Goal: Information Seeking & Learning: Learn about a topic

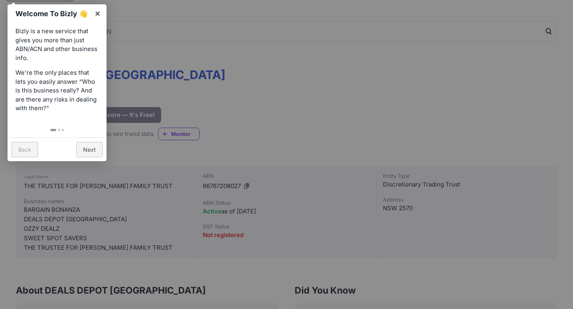
scroll to position [69, 0]
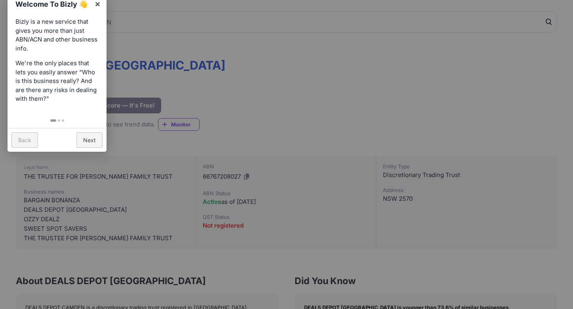
click at [254, 140] on div at bounding box center [286, 154] width 573 height 309
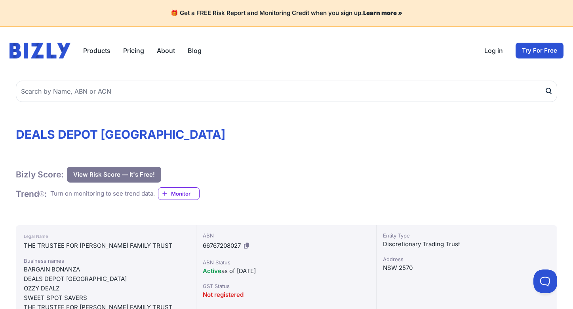
scroll to position [0, 0]
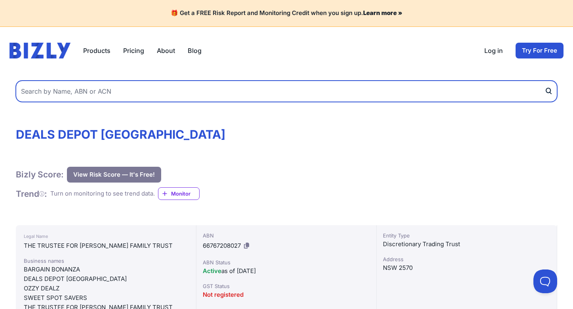
click at [163, 91] on input "text" at bounding box center [286, 91] width 541 height 21
type input "vivavibeevents"
click at [551, 91] on button "submit" at bounding box center [550, 91] width 13 height 21
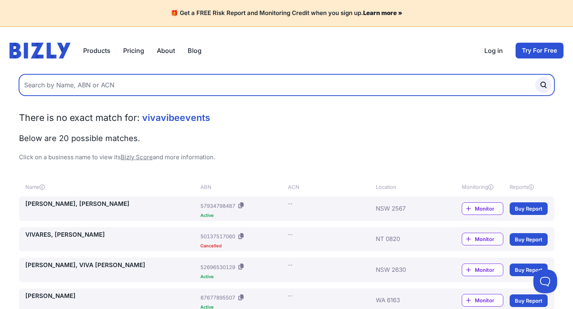
click at [125, 92] on input "text" at bounding box center [286, 84] width 535 height 21
type input "viva vibe events"
click at [543, 85] on button "submit" at bounding box center [543, 85] width 16 height 16
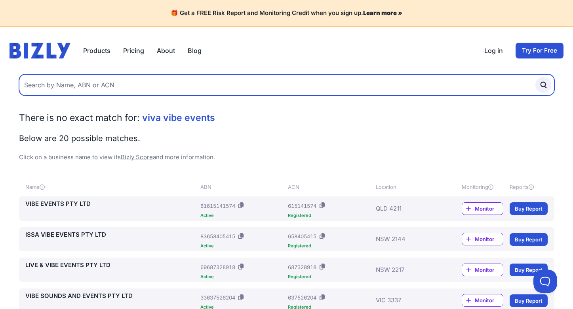
click at [118, 80] on input "text" at bounding box center [286, 84] width 535 height 21
type input "custom boxes"
click at [543, 85] on button "submit" at bounding box center [543, 85] width 16 height 16
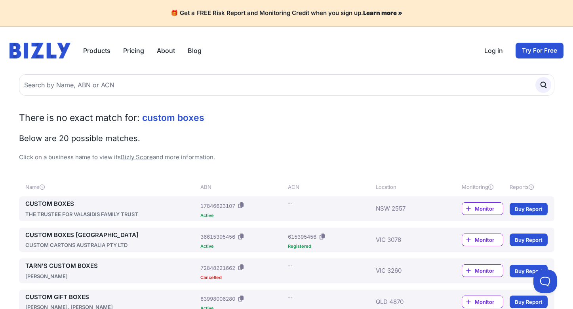
click at [62, 203] on link "CUSTOM BOXES" at bounding box center [111, 204] width 172 height 9
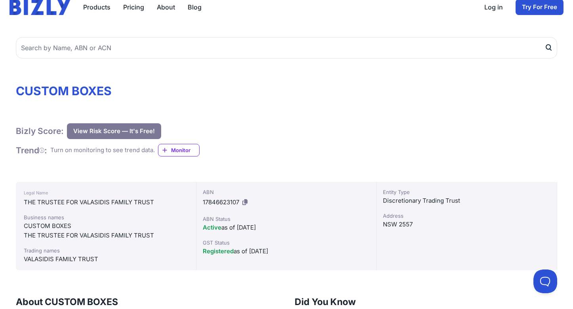
scroll to position [37, 0]
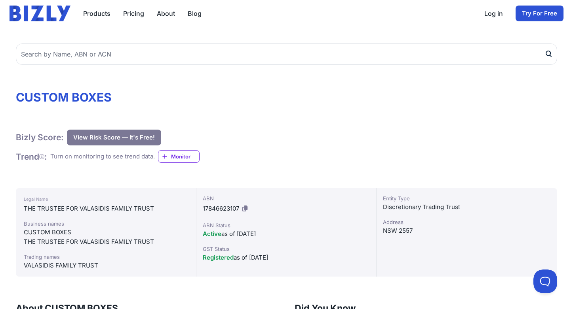
click at [100, 136] on button "View Risk Score — It's Free!" at bounding box center [114, 138] width 94 height 16
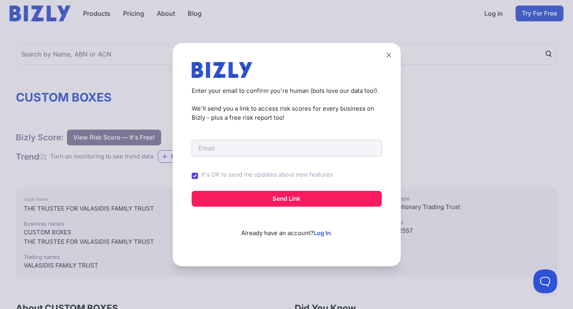
click at [391, 53] on button at bounding box center [388, 54] width 11 height 11
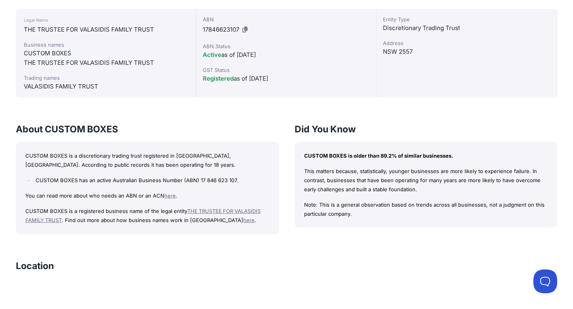
scroll to position [12, 0]
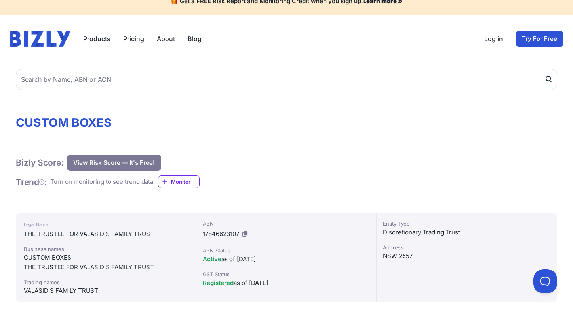
click at [118, 173] on div "Bizly Score: View Risk Score — It's Free! View Risk Score — It's Free! Trend : …" at bounding box center [286, 172] width 541 height 34
click at [118, 166] on button "View Risk Score — It's Free!" at bounding box center [114, 163] width 94 height 16
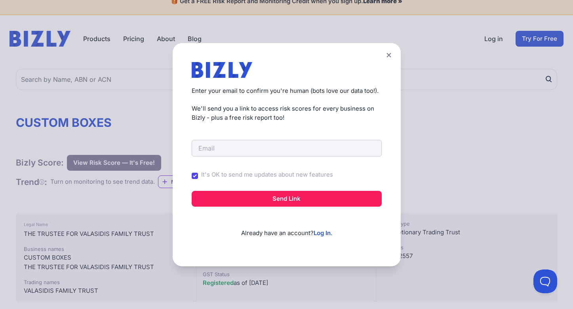
click at [232, 163] on form "It's OK to send me updates about new features Send Link" at bounding box center [287, 164] width 190 height 85
click at [231, 178] on label "It's OK to send me updates about new features" at bounding box center [267, 175] width 132 height 9
click at [0, 0] on input "It's OK to send me updates about new features" at bounding box center [0, 0] width 0 height 0
